Goal: Find specific page/section: Find specific page/section

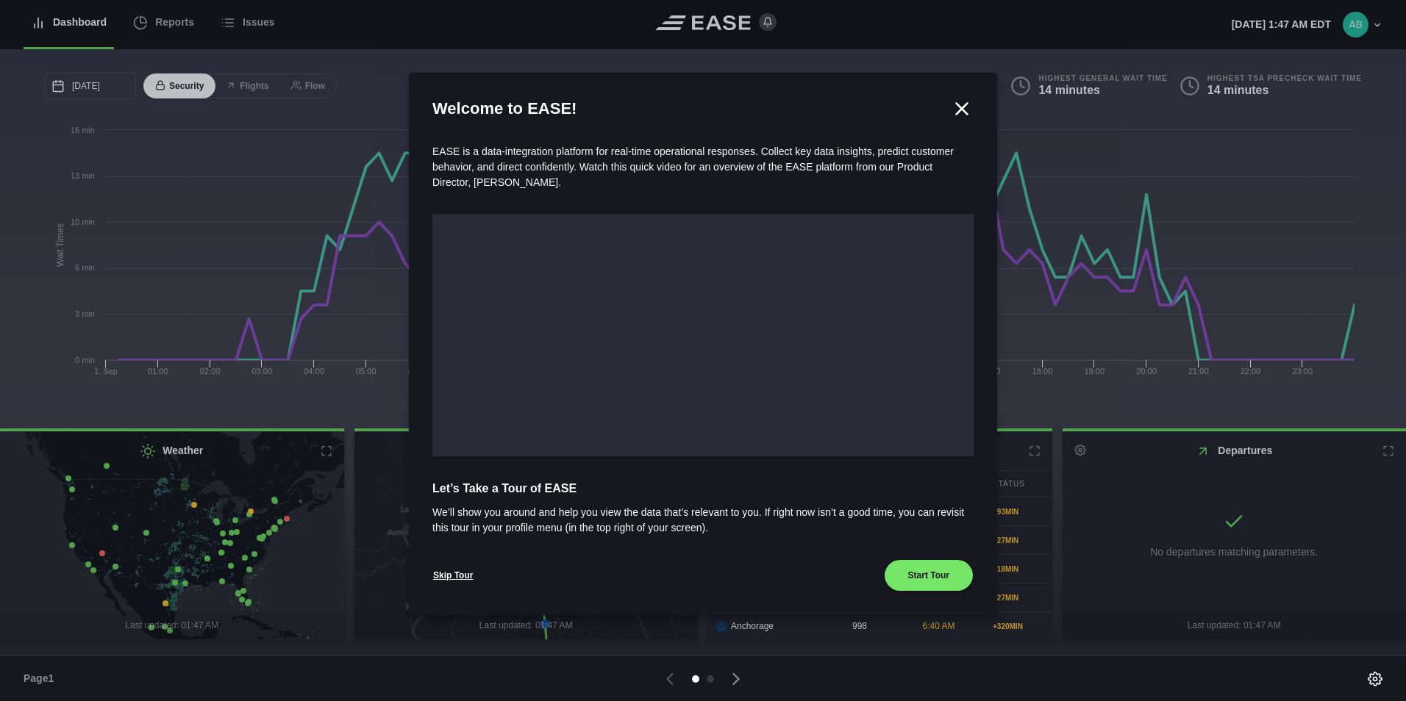
click at [967, 112] on icon at bounding box center [962, 109] width 22 height 22
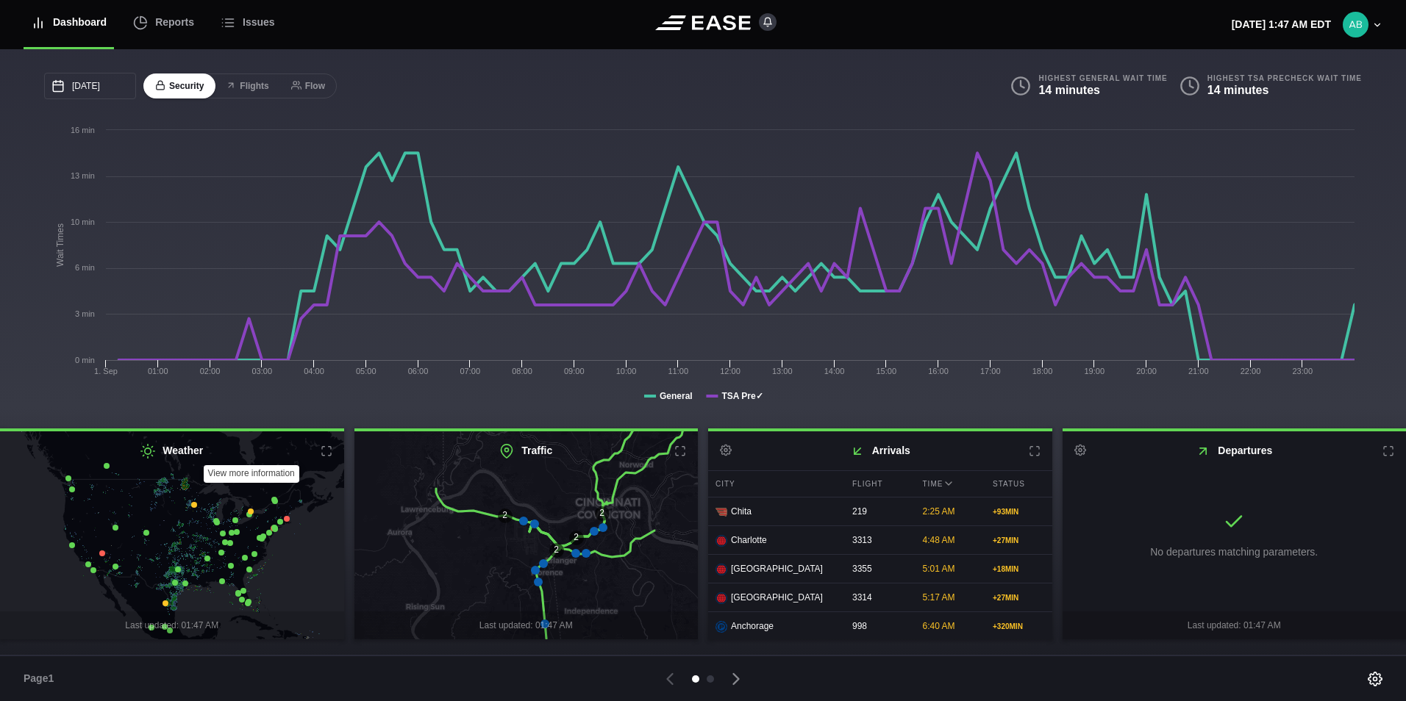
click at [325, 457] on icon at bounding box center [327, 451] width 12 height 12
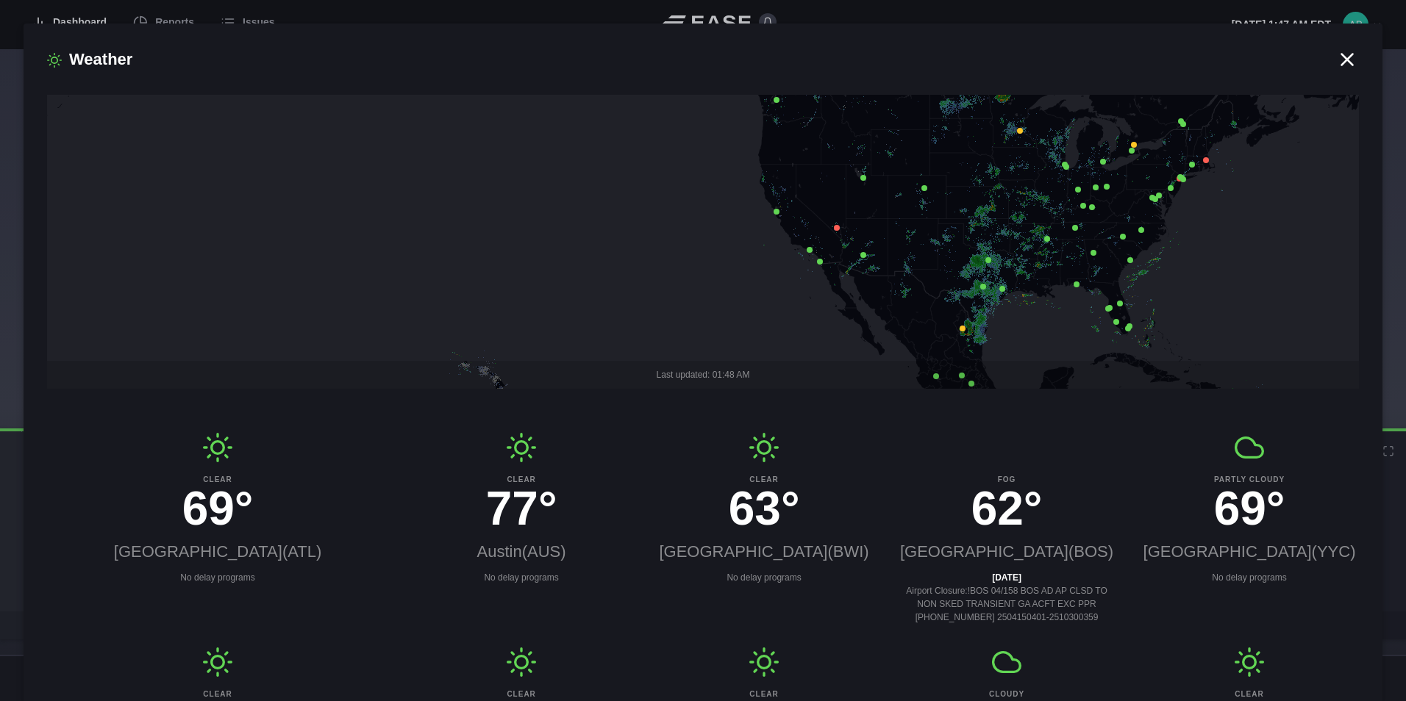
click at [1342, 60] on icon at bounding box center [1347, 59] width 11 height 11
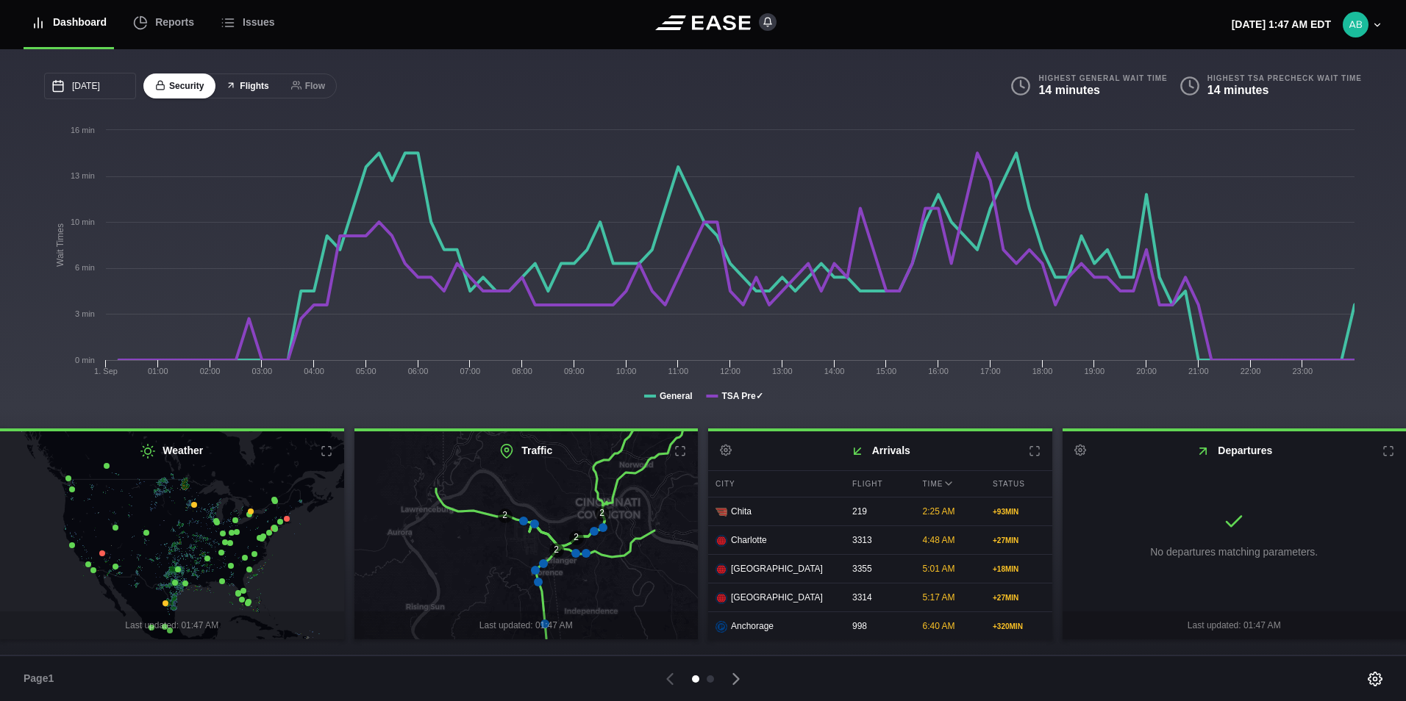
click at [246, 87] on button "Flights" at bounding box center [247, 87] width 66 height 26
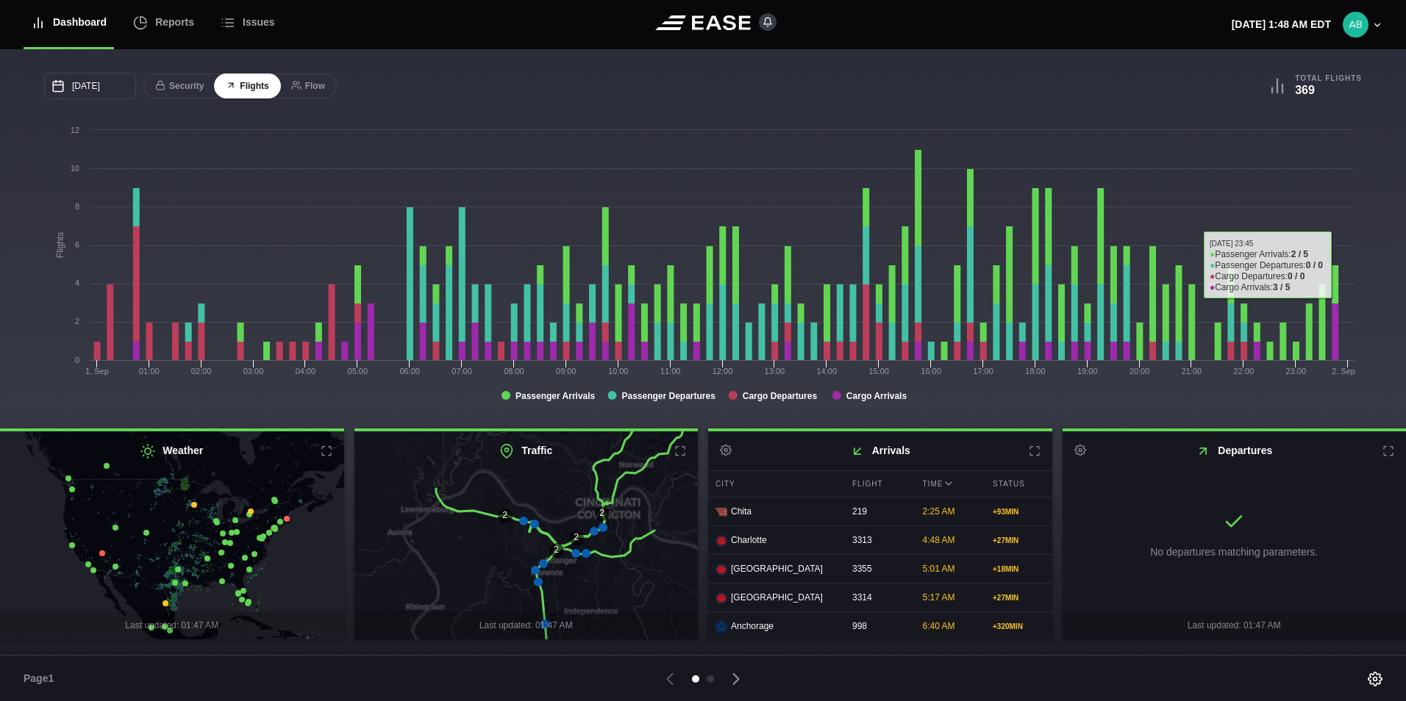
click at [1376, 25] on icon at bounding box center [1377, 25] width 5 height 3
click at [1032, 454] on icon at bounding box center [1034, 451] width 12 height 12
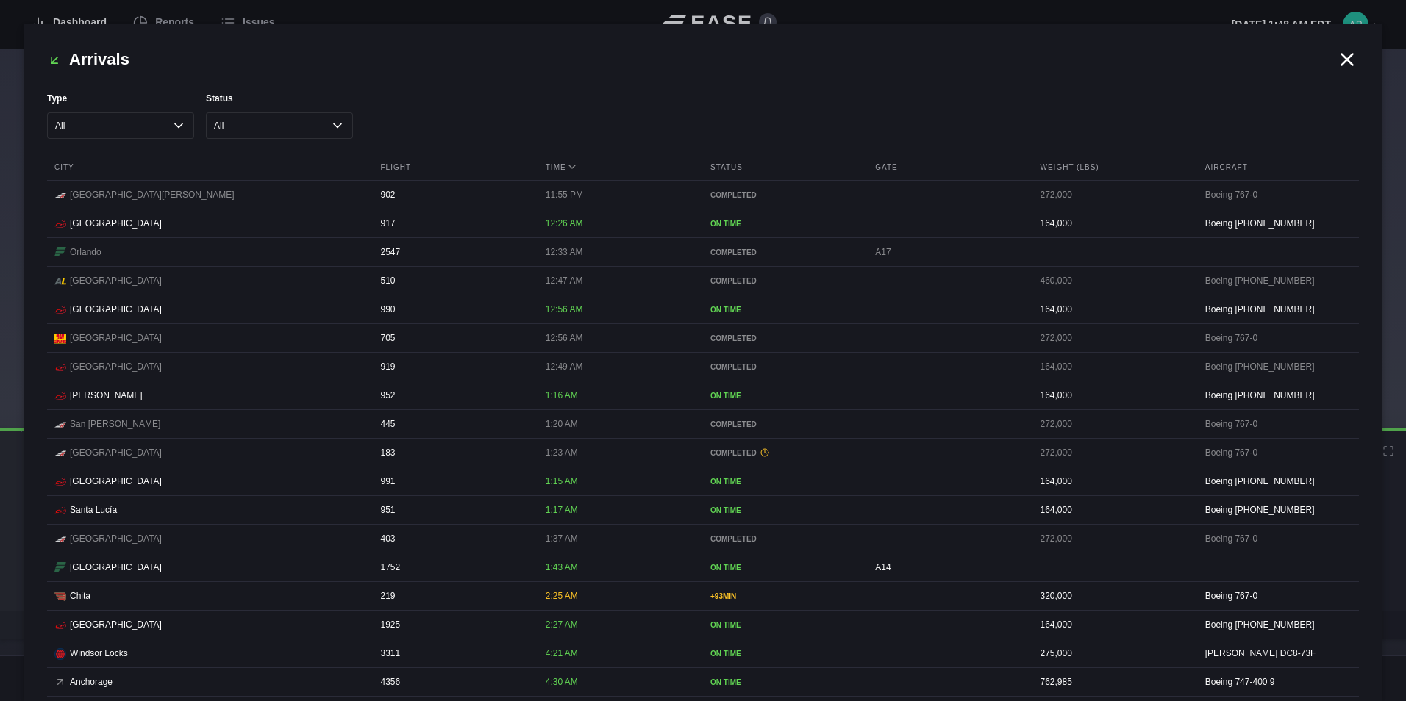
click at [1339, 57] on icon at bounding box center [1347, 60] width 22 height 22
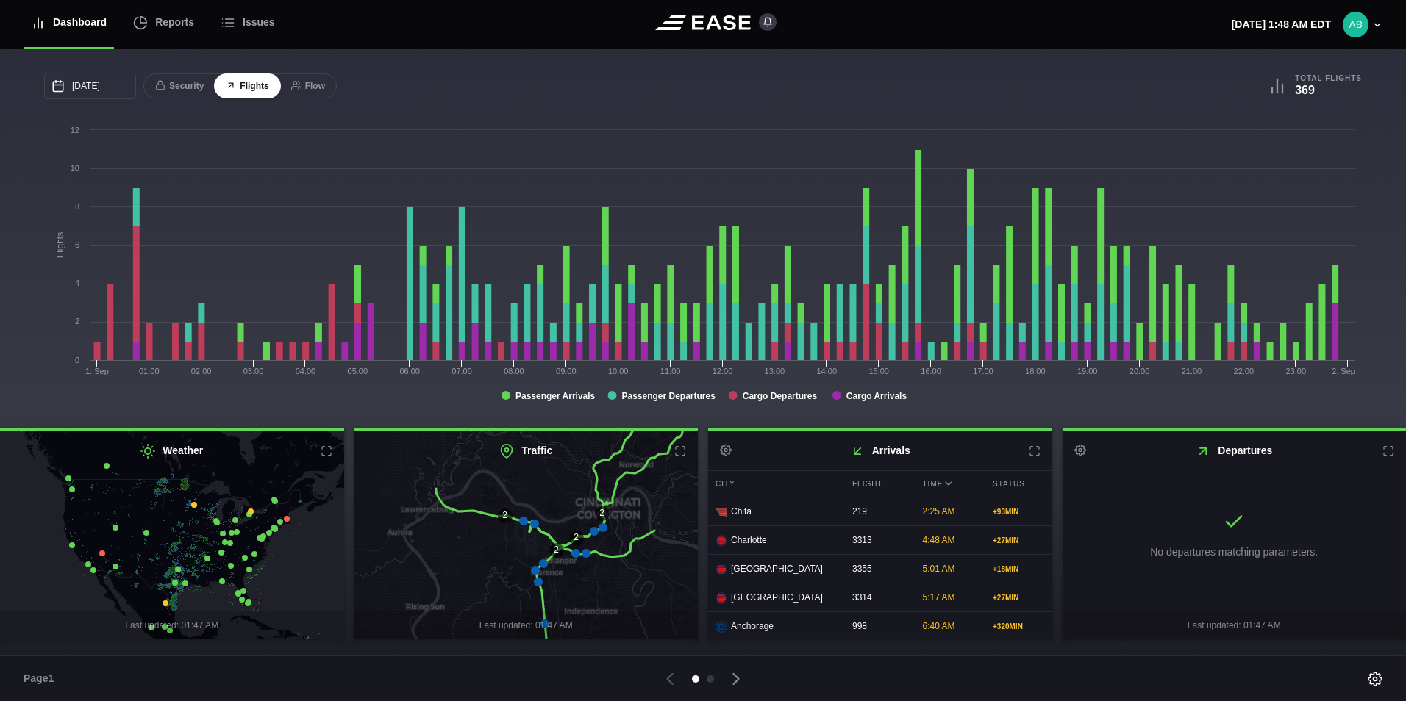
click at [1033, 448] on icon at bounding box center [1034, 451] width 12 height 12
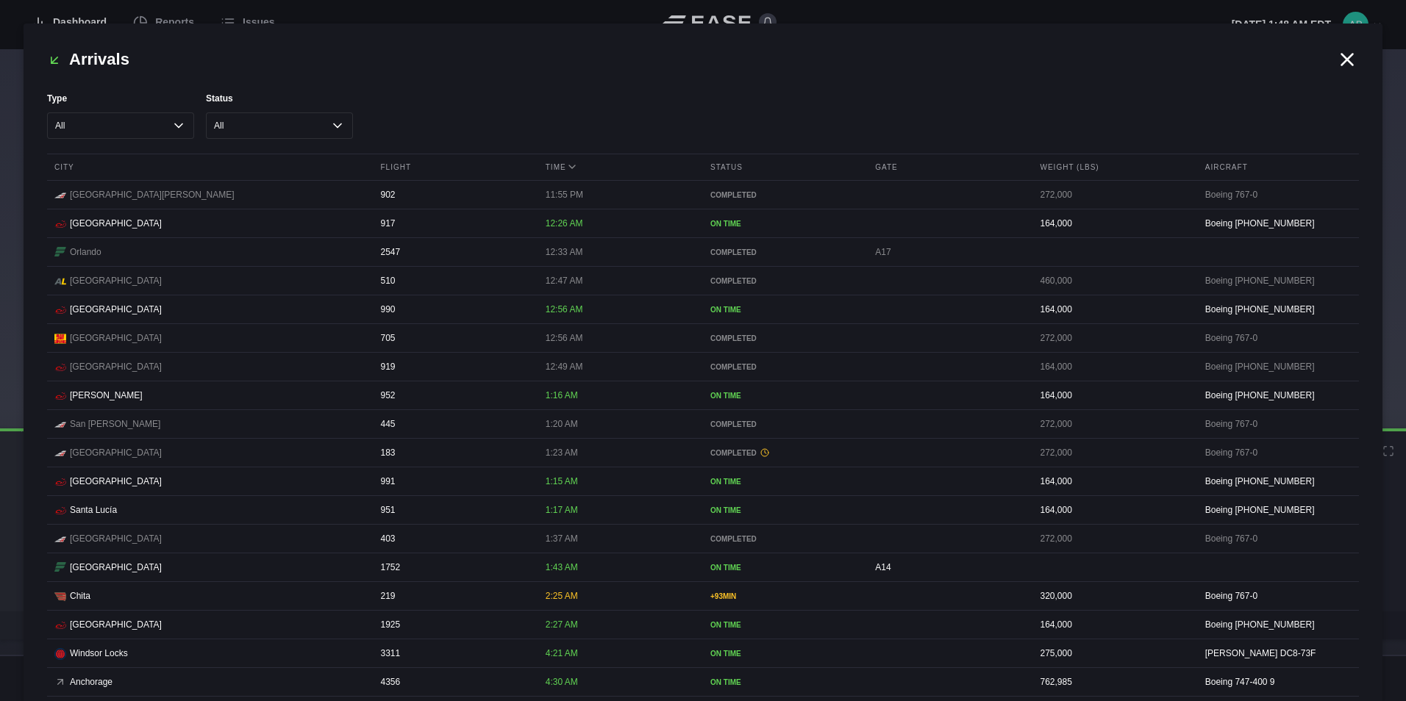
click at [1343, 61] on icon at bounding box center [1347, 60] width 22 height 22
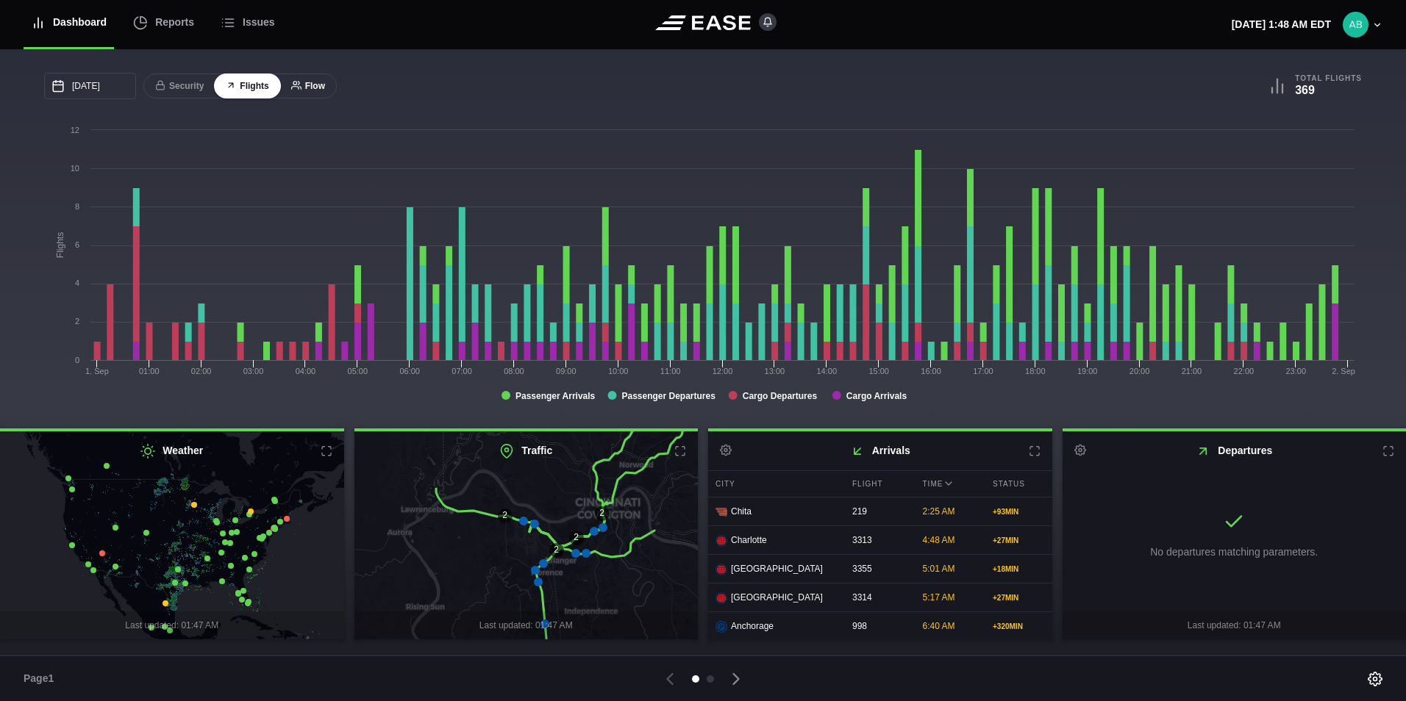
click at [307, 90] on button "Flow" at bounding box center [307, 87] width 57 height 26
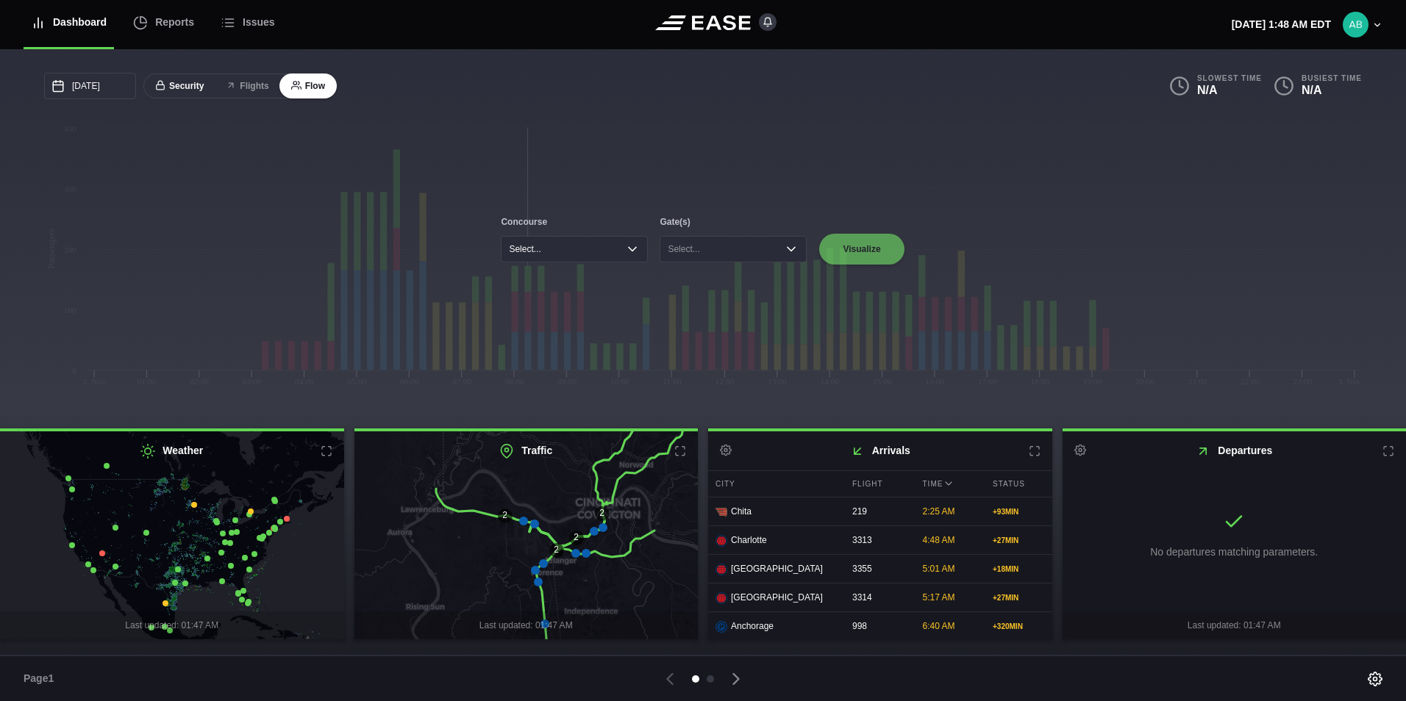
click at [187, 87] on button "Security" at bounding box center [179, 87] width 72 height 26
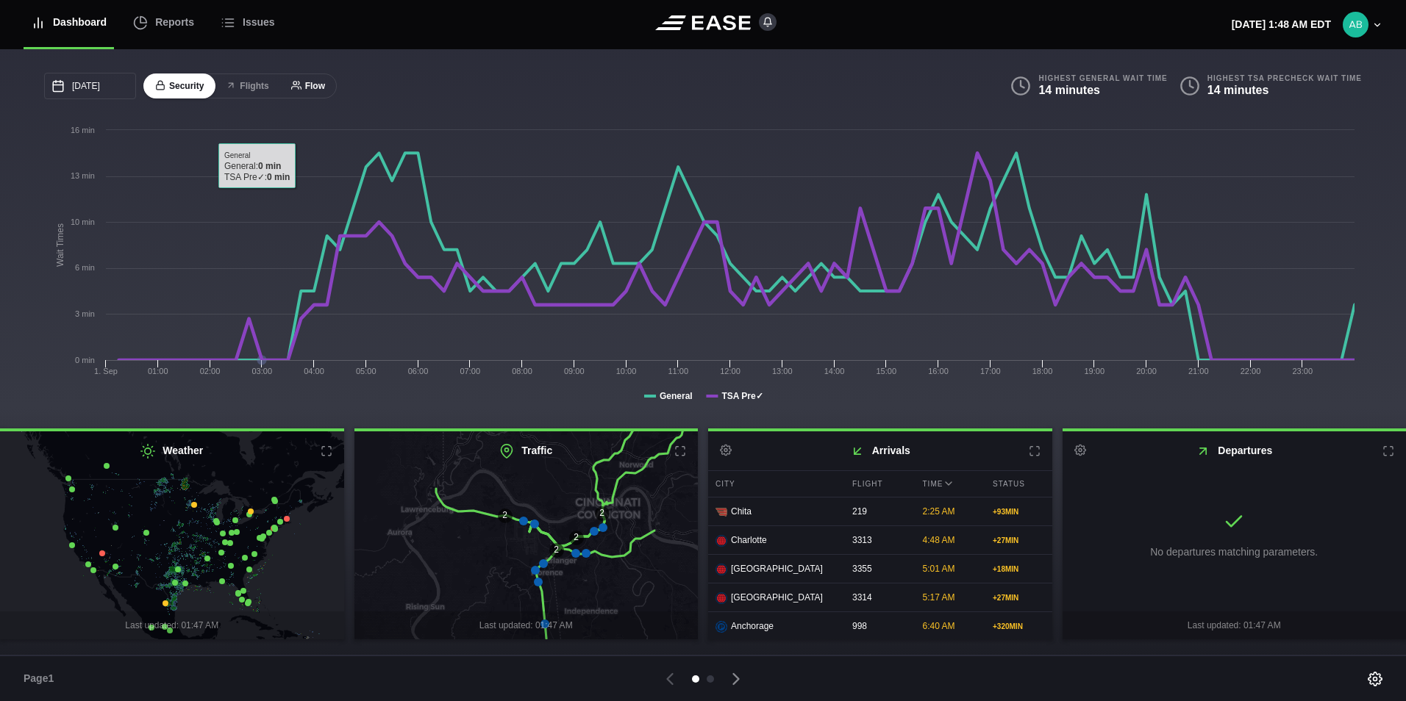
click at [322, 93] on button "Flow" at bounding box center [307, 87] width 57 height 26
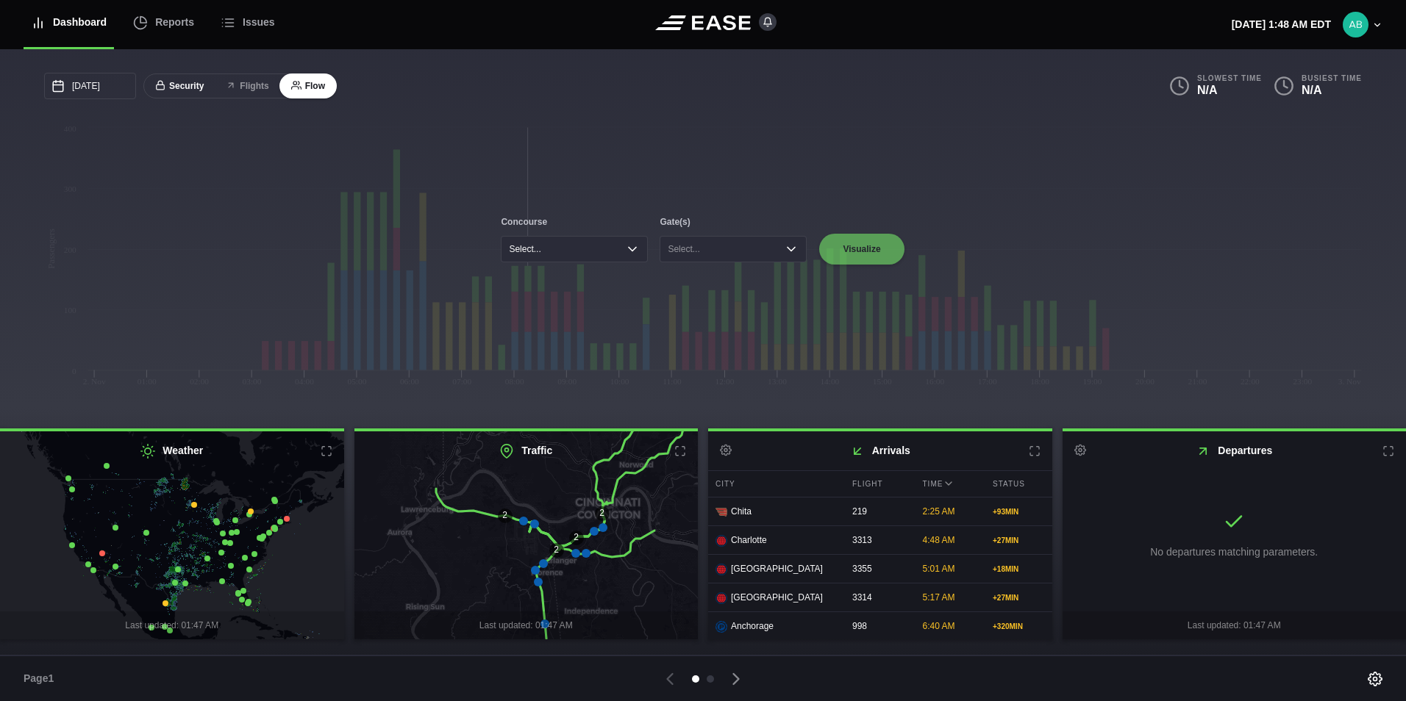
click at [175, 90] on button "Security" at bounding box center [179, 87] width 72 height 26
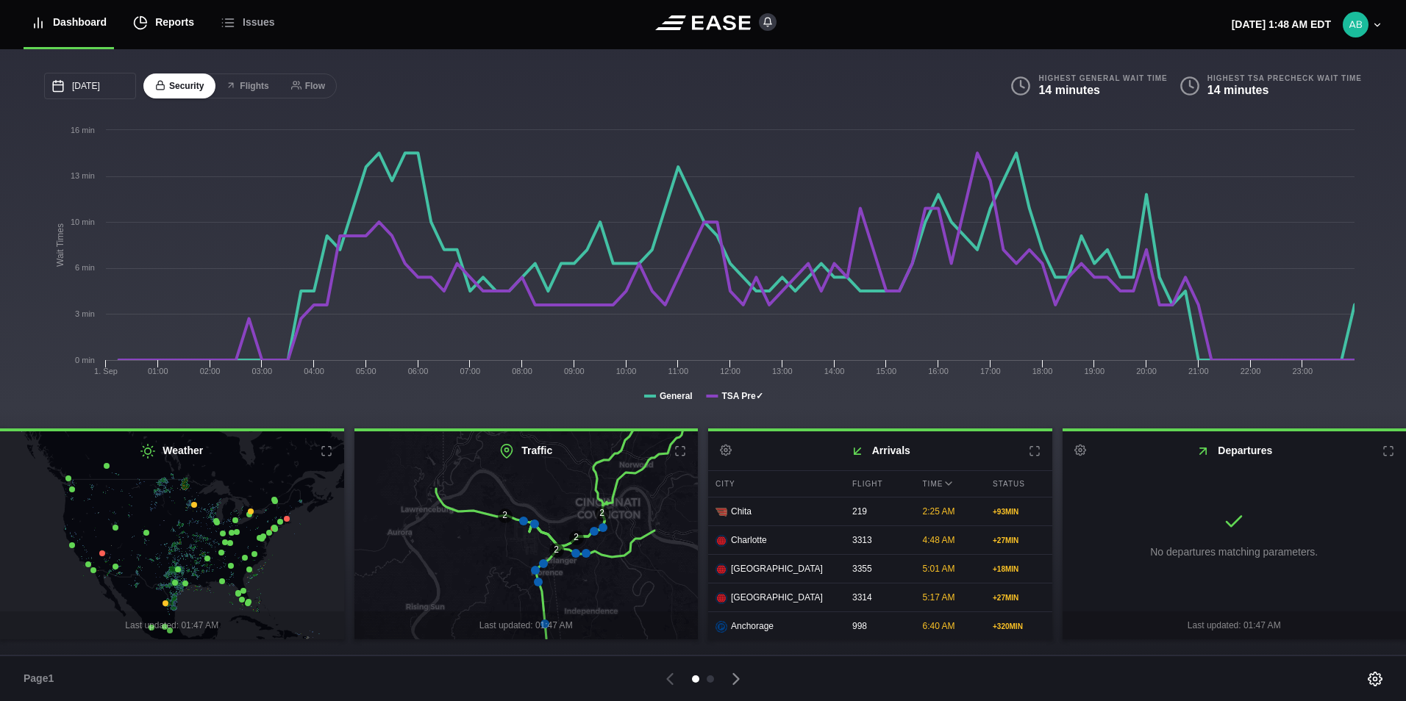
click at [168, 20] on div "Reports" at bounding box center [163, 22] width 61 height 49
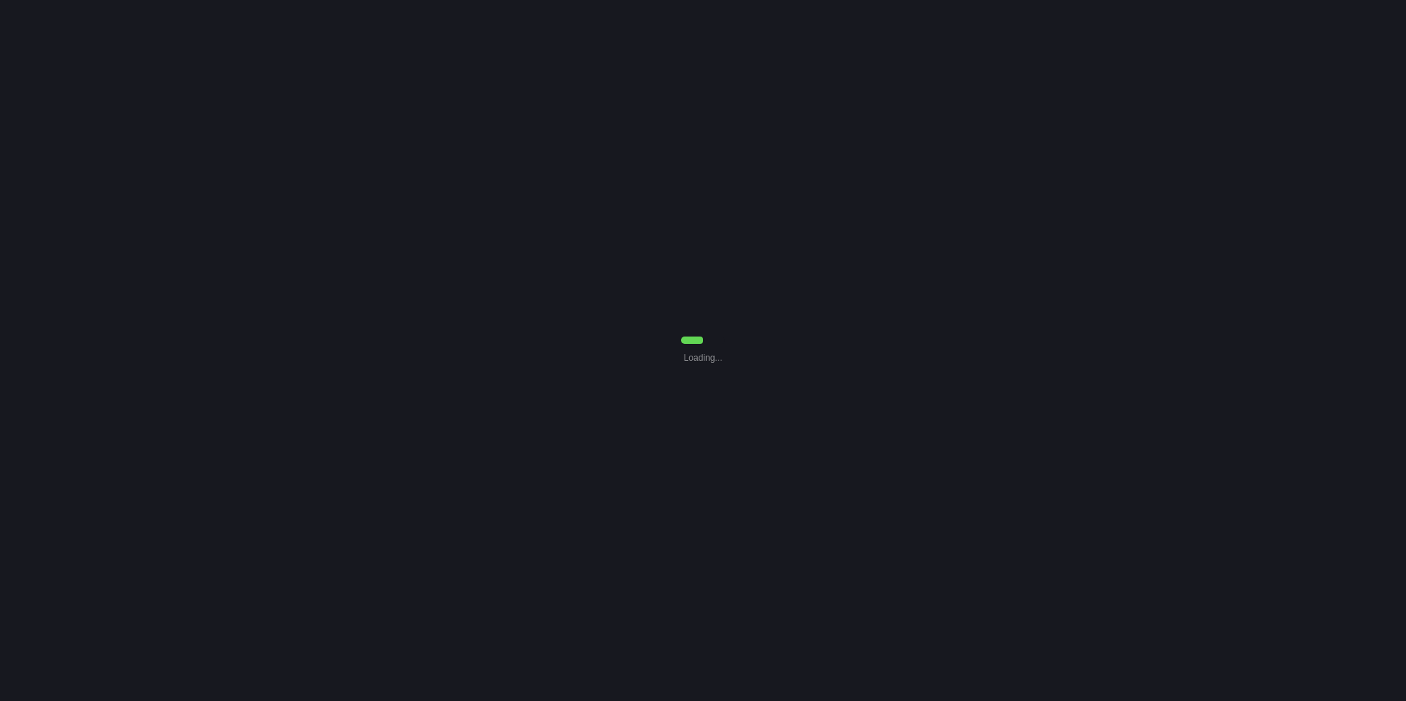
select select "7"
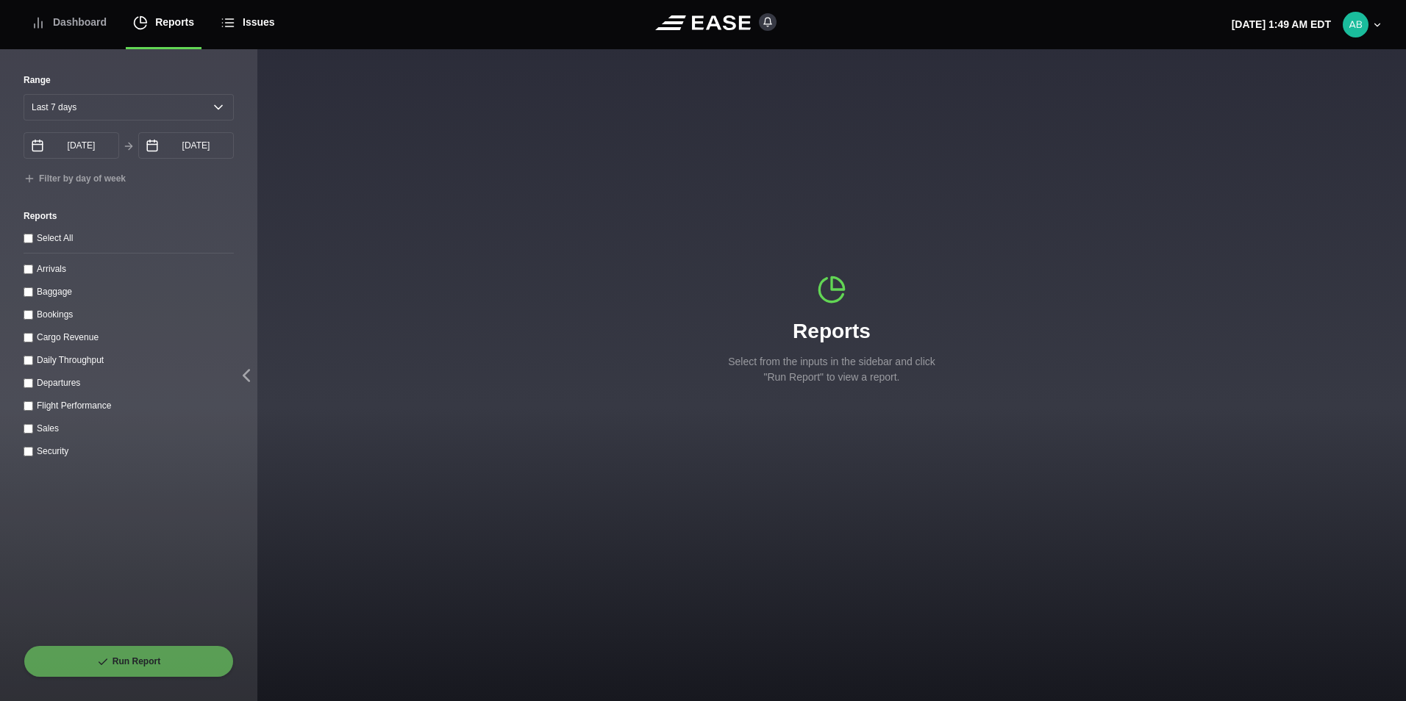
click at [233, 29] on div "Issues" at bounding box center [248, 22] width 54 height 49
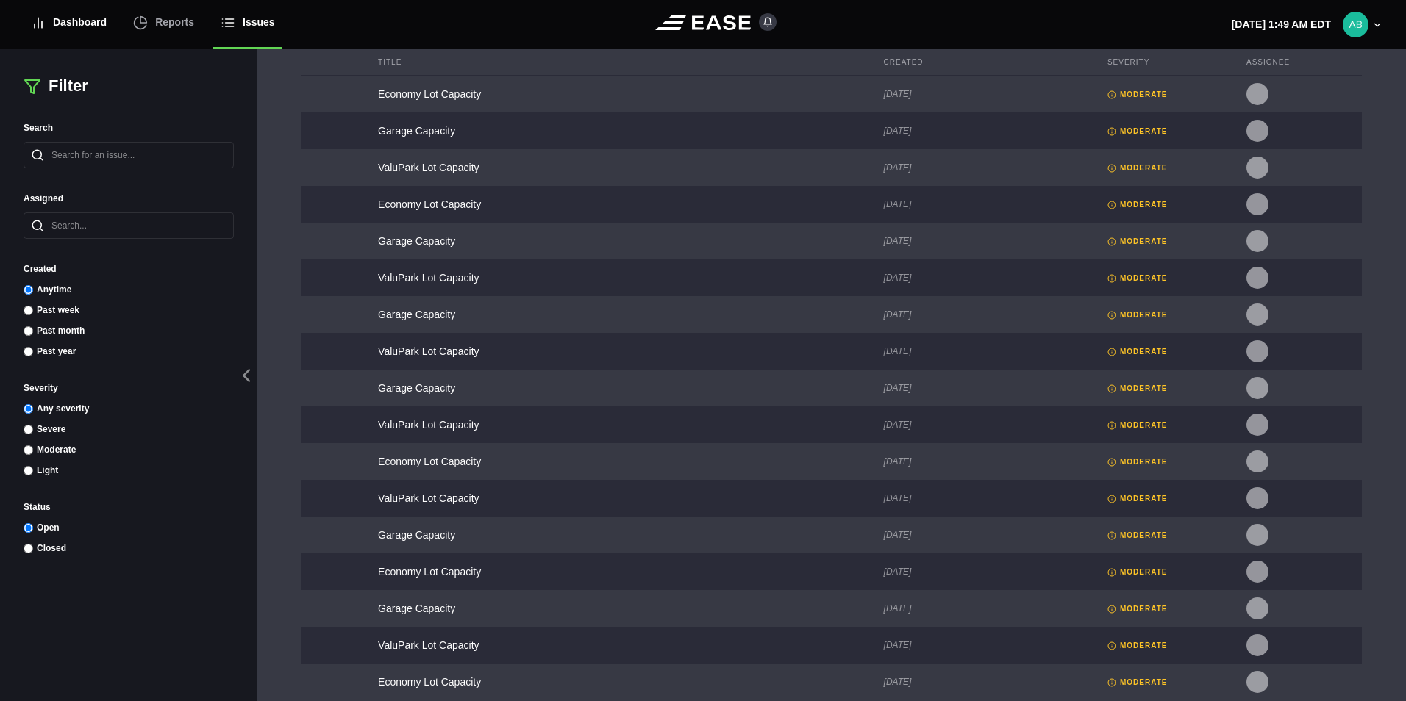
click at [72, 18] on div "Dashboard" at bounding box center [69, 22] width 76 height 49
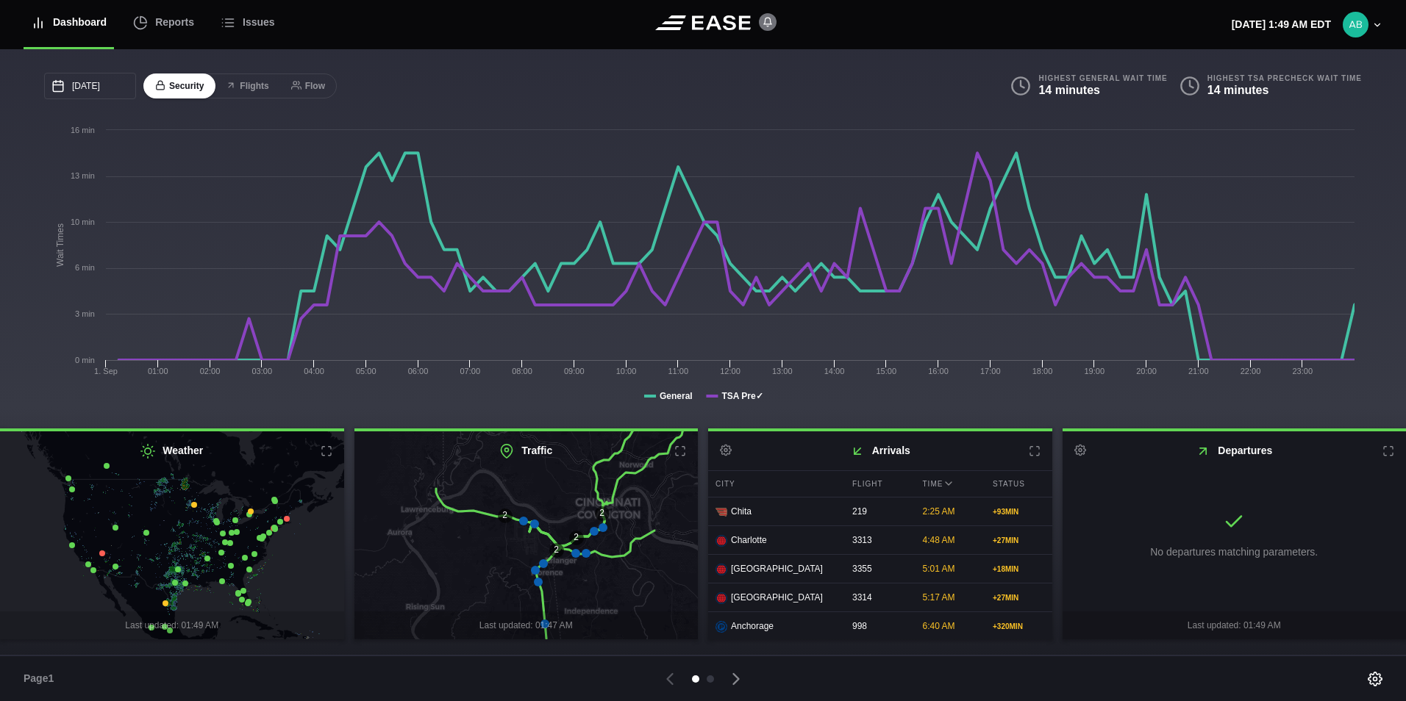
click at [768, 24] on icon at bounding box center [767, 22] width 15 height 15
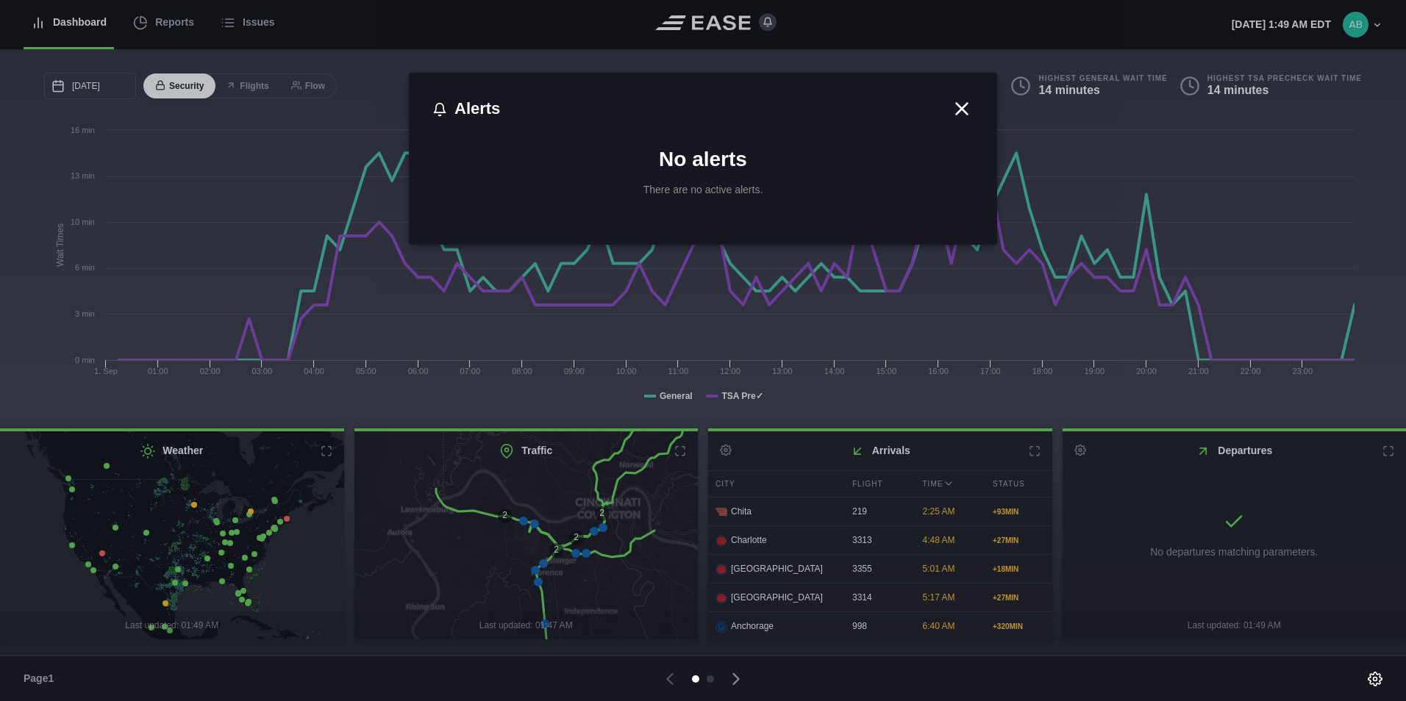
click at [969, 103] on icon at bounding box center [962, 109] width 22 height 22
